Goal: Information Seeking & Learning: Understand process/instructions

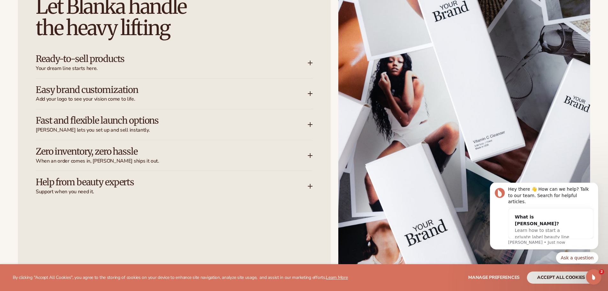
scroll to position [862, 0]
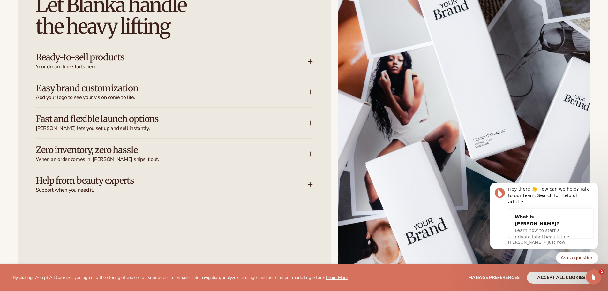
click at [90, 181] on h3 "Help from beauty experts" at bounding box center [162, 181] width 253 height 10
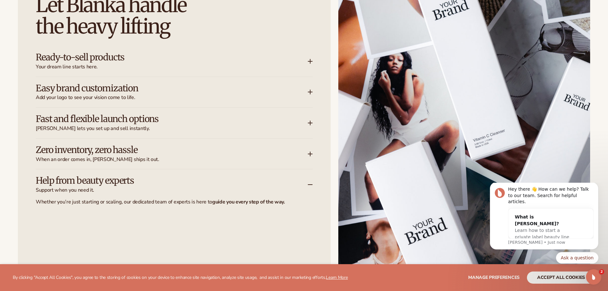
click at [93, 151] on h3 "Zero inventory, zero hassle" at bounding box center [162, 150] width 253 height 10
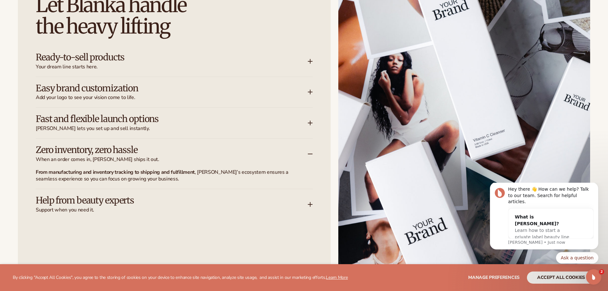
click at [82, 120] on h3 "Fast and flexible launch options" at bounding box center [162, 119] width 253 height 10
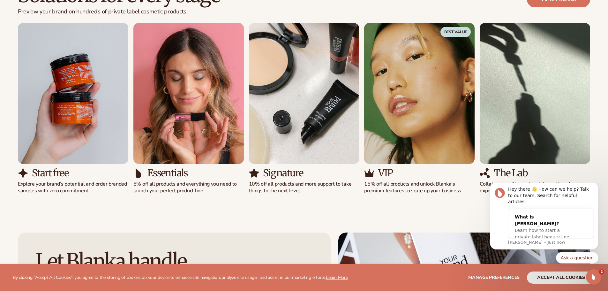
scroll to position [607, 0]
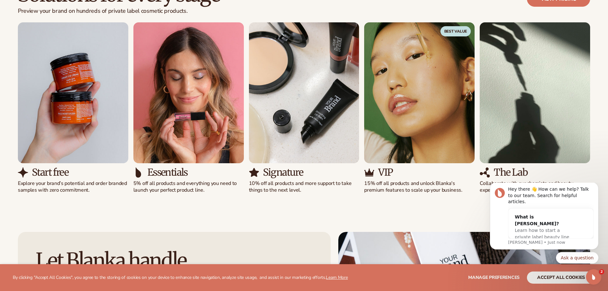
click at [55, 107] on img "1 / 5" at bounding box center [73, 92] width 111 height 141
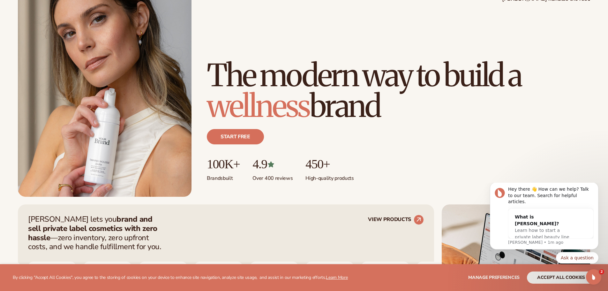
scroll to position [0, 0]
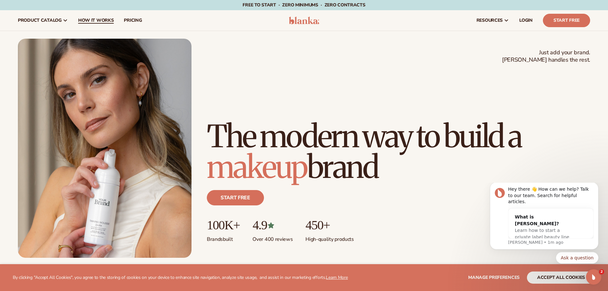
click at [96, 19] on span "How It Works" at bounding box center [96, 20] width 36 height 5
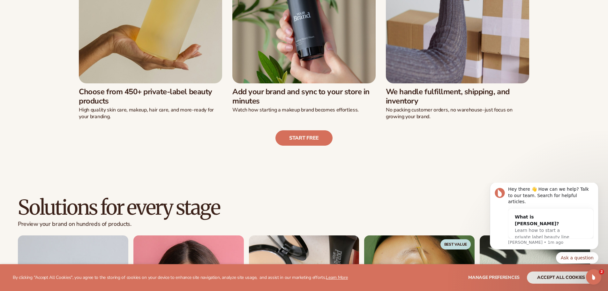
scroll to position [287, 0]
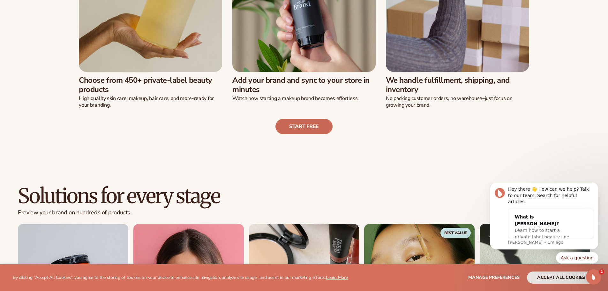
click at [315, 128] on link "Start free" at bounding box center [304, 126] width 57 height 15
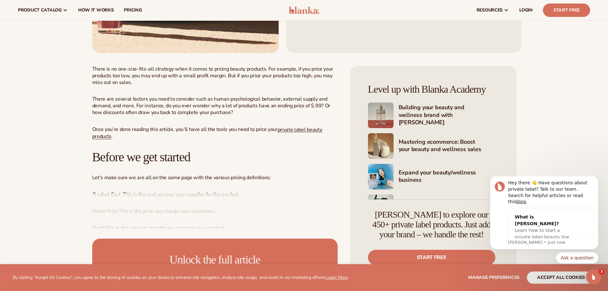
scroll to position [192, 0]
